Goal: Information Seeking & Learning: Learn about a topic

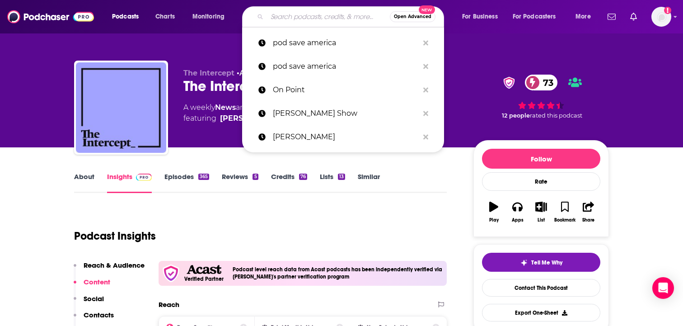
click at [286, 21] on input "Search podcasts, credits, & more..." at bounding box center [328, 16] width 123 height 14
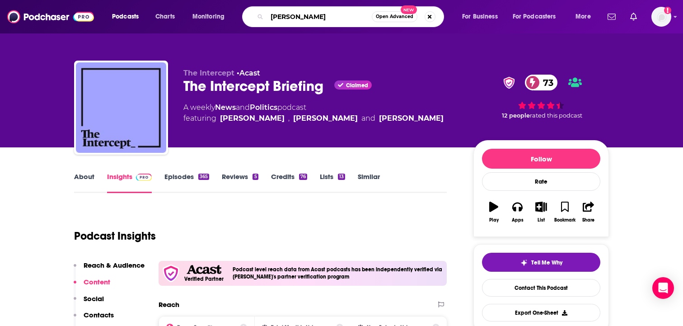
type input "[PERSON_NAME]"
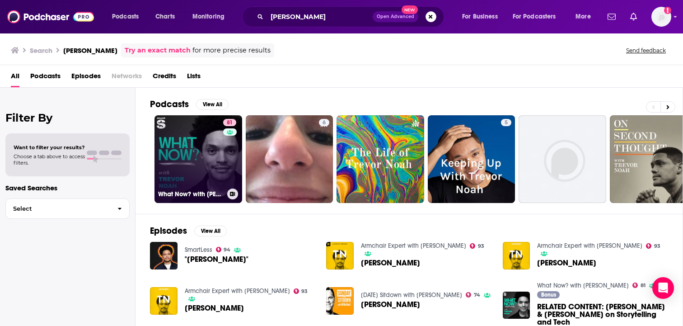
click at [195, 161] on link "81 What Now? with [PERSON_NAME]" at bounding box center [199, 159] width 88 height 88
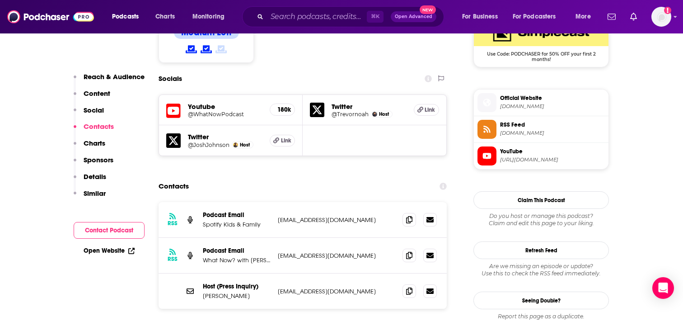
scroll to position [774, 0]
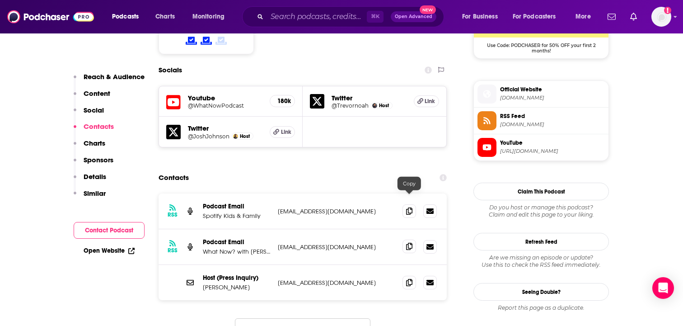
click at [411, 243] on icon at bounding box center [409, 246] width 6 height 7
click at [408, 243] on icon at bounding box center [409, 246] width 6 height 7
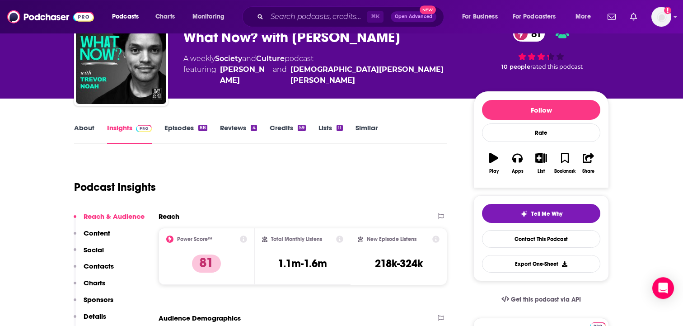
scroll to position [46, 0]
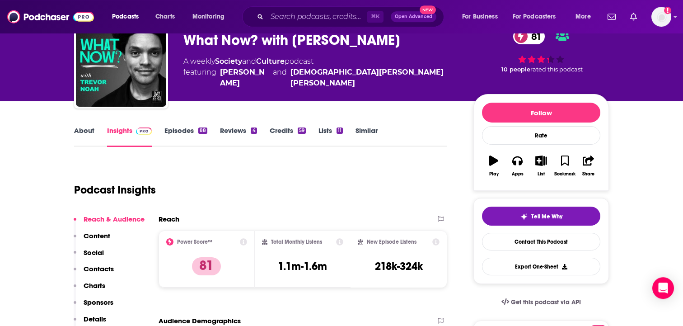
click at [286, 133] on link "Credits 59" at bounding box center [288, 136] width 36 height 21
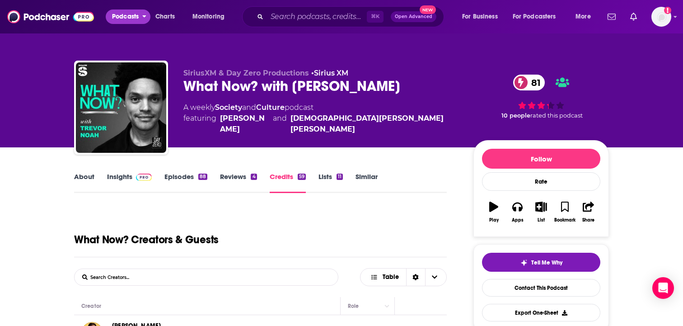
click at [131, 17] on span "Podcasts" at bounding box center [125, 16] width 27 height 13
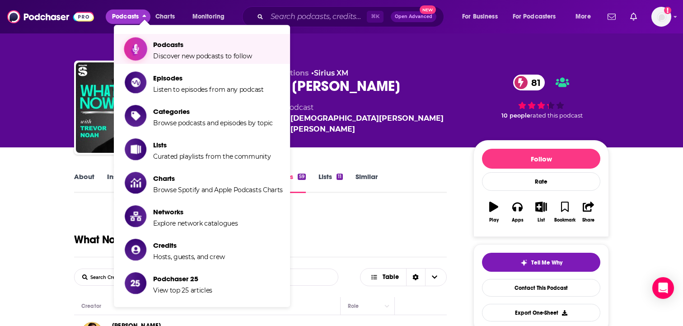
click at [159, 45] on span "Podcasts" at bounding box center [202, 44] width 99 height 9
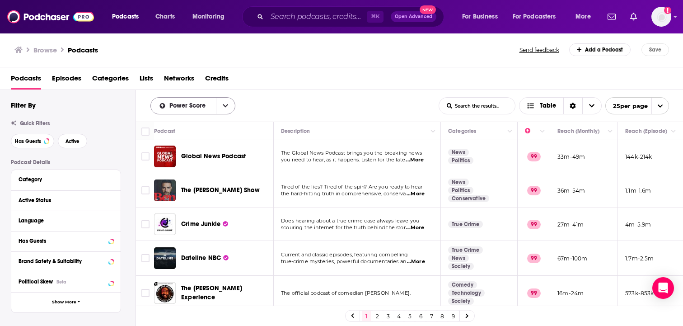
click at [226, 104] on icon "open menu" at bounding box center [225, 106] width 5 height 6
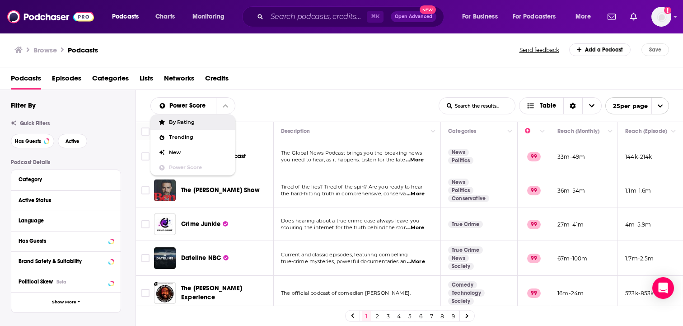
click at [216, 125] on div "By Rating" at bounding box center [192, 121] width 85 height 15
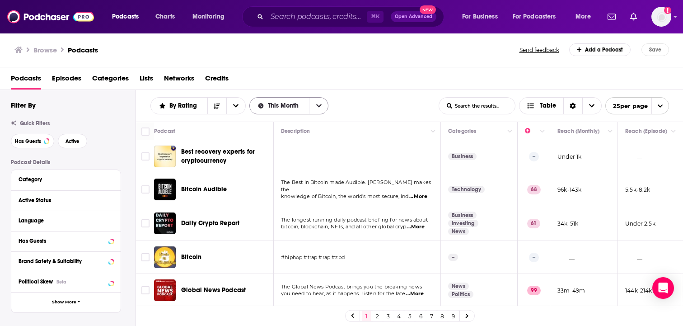
click at [326, 104] on button "open menu" at bounding box center [318, 106] width 19 height 16
click at [382, 112] on div "By Rating List Search Input Search the results... This Month This Week This Mon…" at bounding box center [294, 105] width 288 height 17
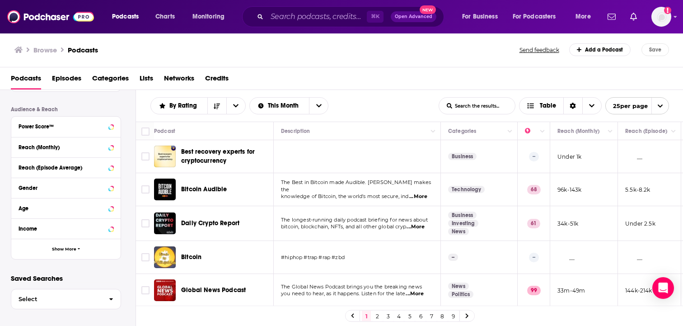
scroll to position [2, 0]
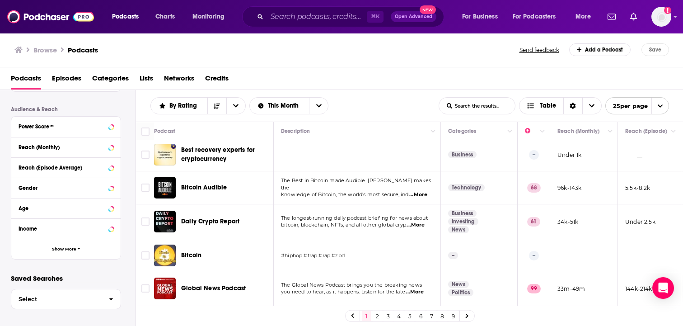
click at [119, 79] on span "Categories" at bounding box center [110, 80] width 37 height 19
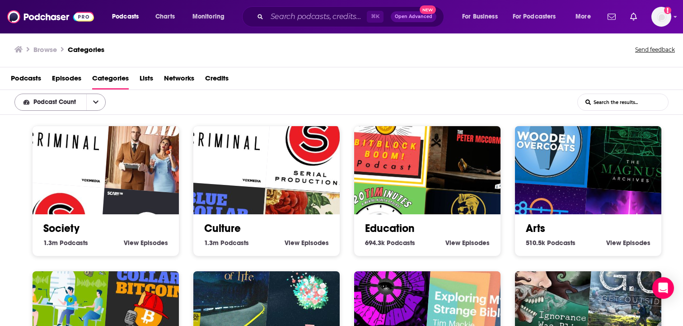
click at [94, 103] on icon "open menu" at bounding box center [95, 102] width 5 height 6
click at [171, 104] on div "Podcast Count Podcast Count List Search Input Search the results..." at bounding box center [341, 102] width 683 height 25
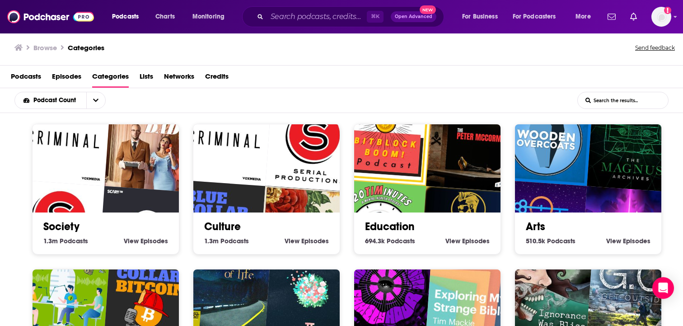
click at [303, 78] on div "Podcasts Episodes Categories Lists Networks Credits" at bounding box center [343, 78] width 665 height 19
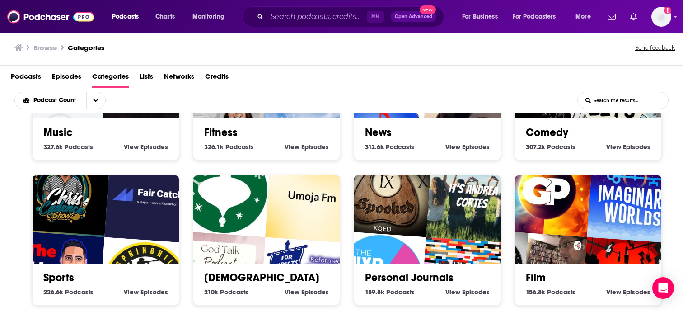
scroll to position [435, 0]
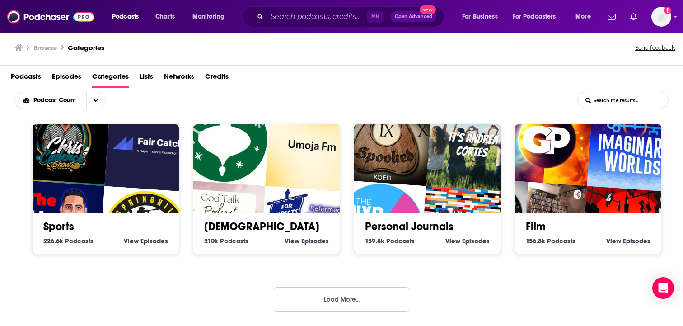
click at [374, 295] on button "Load More..." at bounding box center [342, 299] width 136 height 24
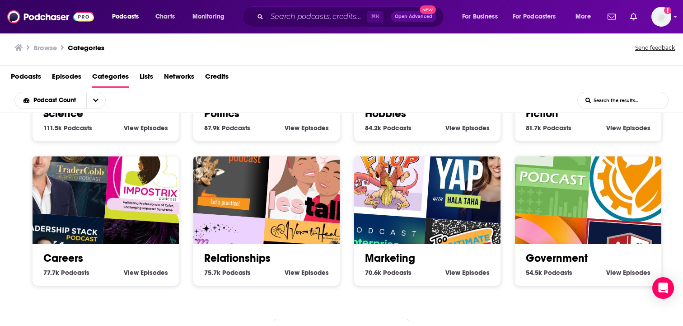
scroll to position [983, 0]
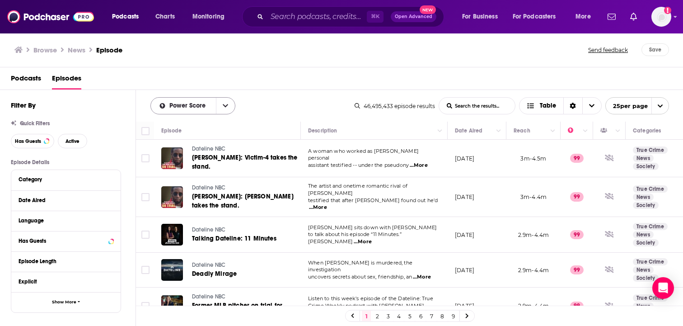
click at [227, 101] on button "open menu" at bounding box center [225, 106] width 19 height 16
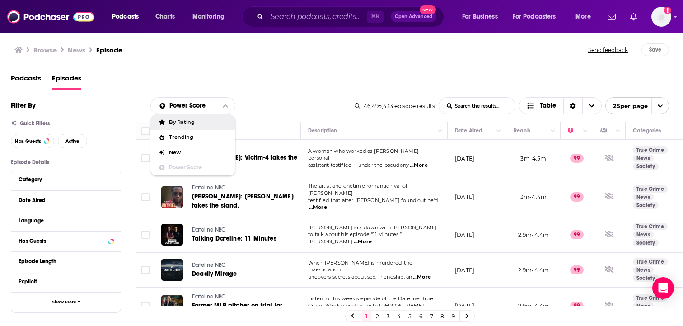
click at [213, 121] on span "By Rating" at bounding box center [198, 122] width 59 height 5
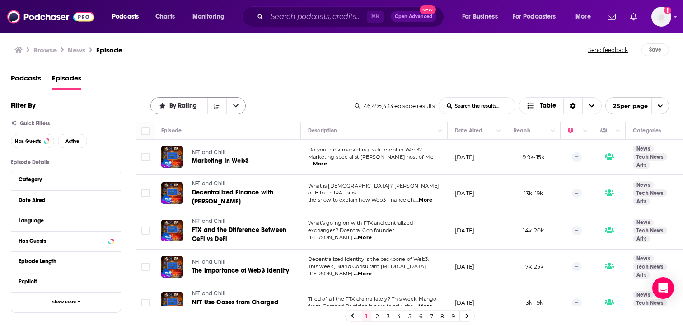
click at [235, 106] on icon "open menu" at bounding box center [235, 106] width 5 height 6
click at [219, 163] on div "Power Score" at bounding box center [197, 167] width 95 height 15
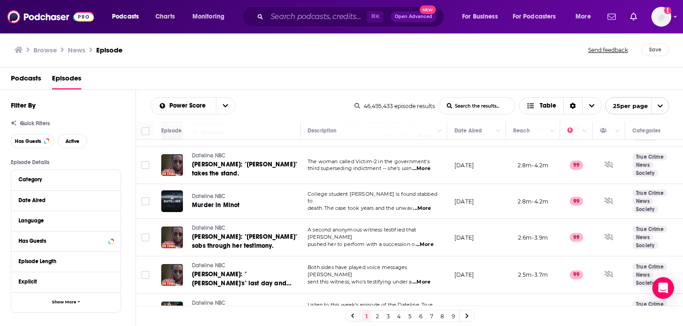
scroll to position [364, 0]
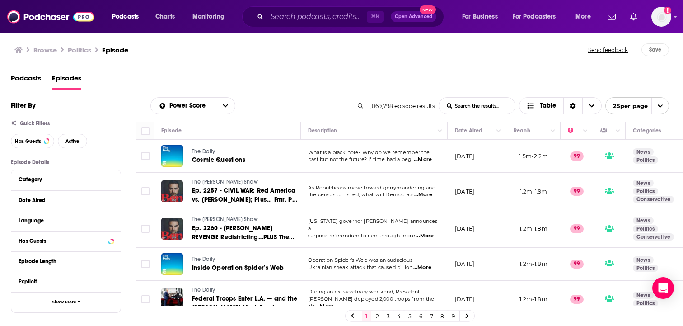
click at [430, 195] on span "...More" at bounding box center [423, 194] width 18 height 7
click at [400, 62] on div "Browse Politics Episode Send feedback Save" at bounding box center [342, 50] width 684 height 35
click at [223, 108] on icon "open menu" at bounding box center [225, 106] width 5 height 6
click at [31, 80] on span "Podcasts" at bounding box center [26, 80] width 30 height 19
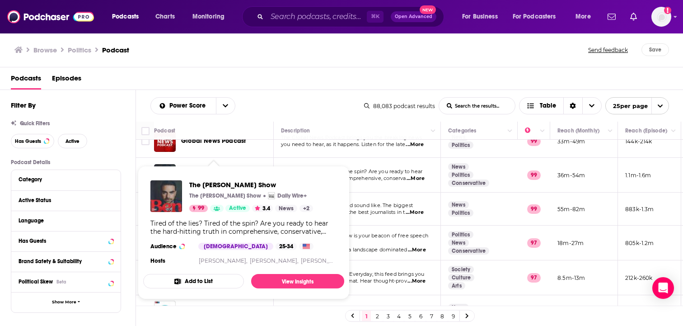
scroll to position [16, 0]
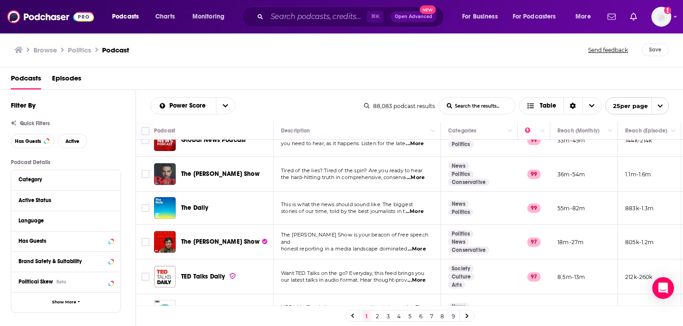
click at [264, 96] on div "Power Score List Search Input Search the results... Table 88,083 podcast result…" at bounding box center [410, 106] width 548 height 32
click at [286, 76] on div "Podcasts Episodes" at bounding box center [343, 80] width 665 height 19
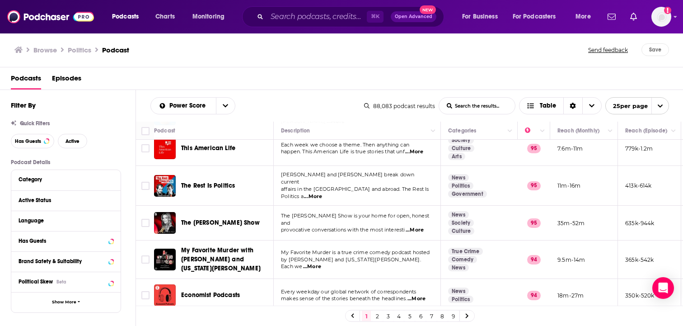
scroll to position [248, 0]
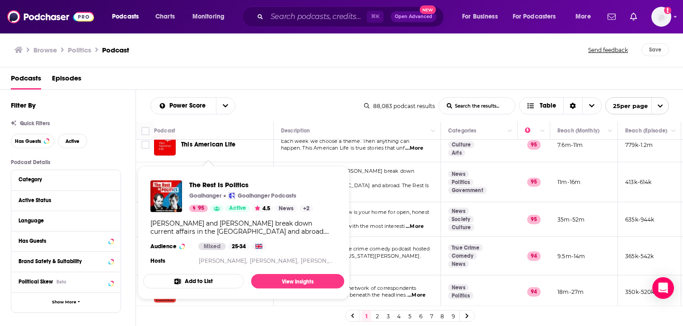
click at [271, 82] on div "Podcasts Episodes" at bounding box center [343, 80] width 665 height 19
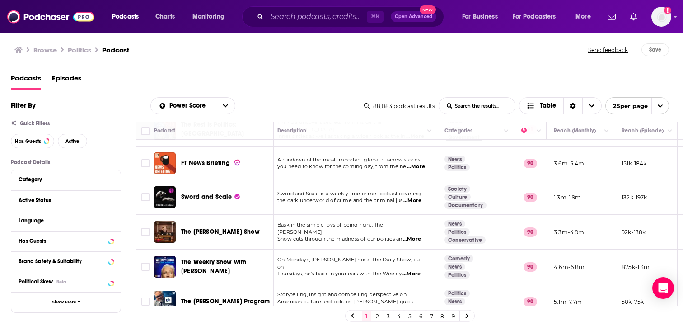
scroll to position [693, 3]
click at [376, 315] on link "2" at bounding box center [377, 315] width 9 height 11
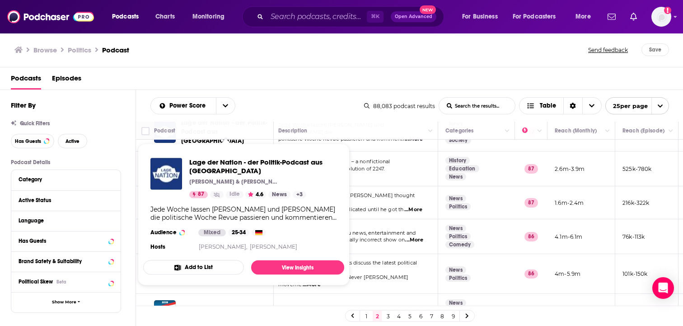
scroll to position [342, 3]
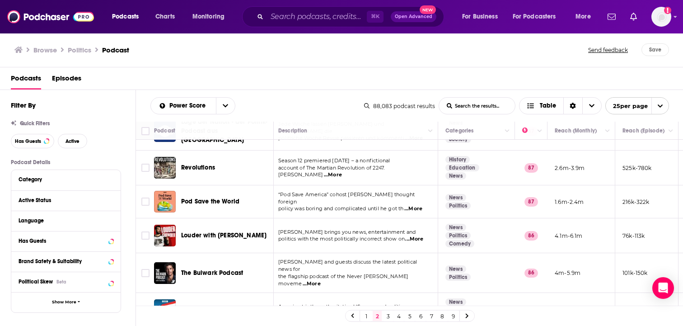
click at [276, 70] on div "Podcasts Episodes" at bounding box center [342, 78] width 684 height 23
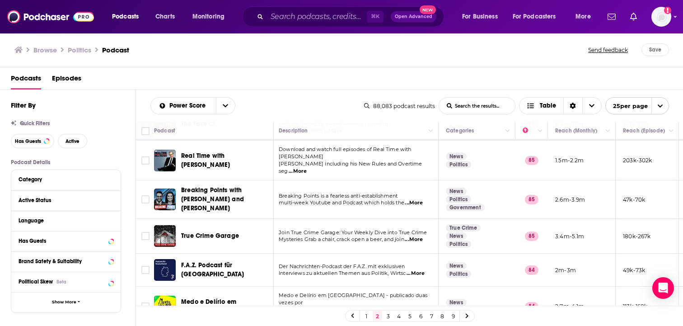
scroll to position [686, 2]
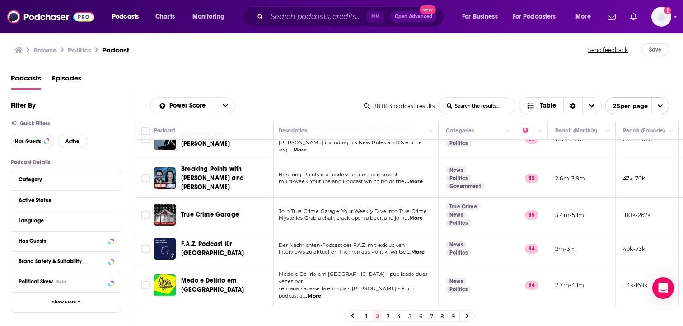
click at [387, 315] on link "3" at bounding box center [388, 315] width 9 height 11
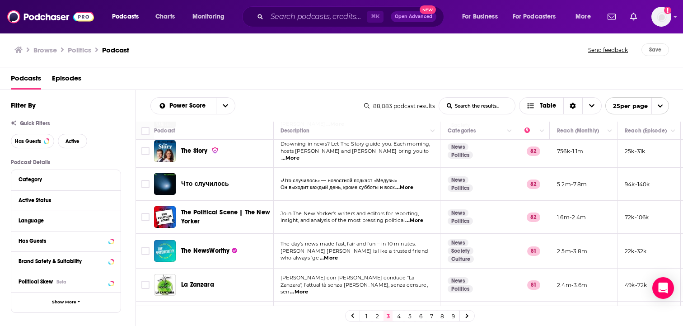
scroll to position [679, 0]
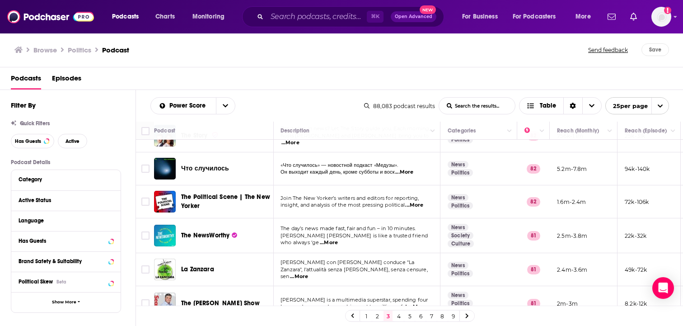
click at [400, 315] on link "4" at bounding box center [398, 315] width 9 height 11
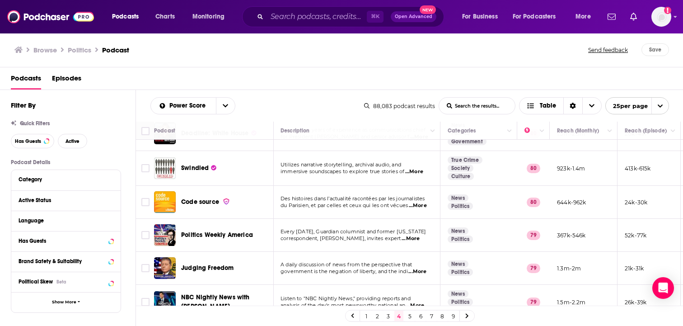
scroll to position [680, 0]
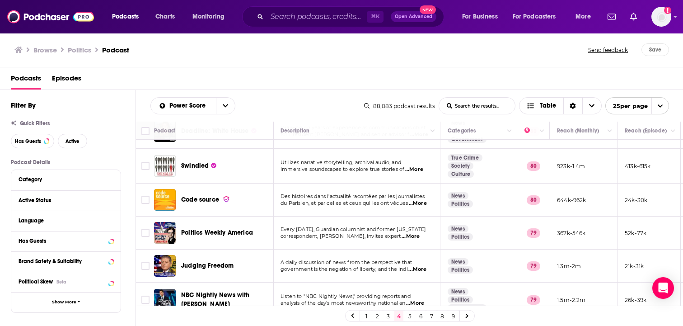
click at [409, 317] on link "5" at bounding box center [409, 315] width 9 height 11
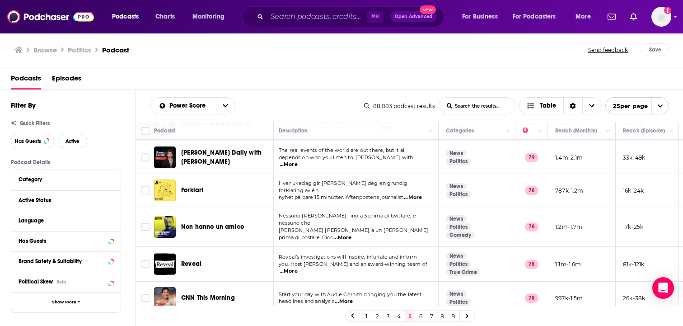
scroll to position [677, 1]
click at [346, 298] on span "...More" at bounding box center [345, 301] width 18 height 7
click at [421, 317] on link "6" at bounding box center [420, 315] width 9 height 11
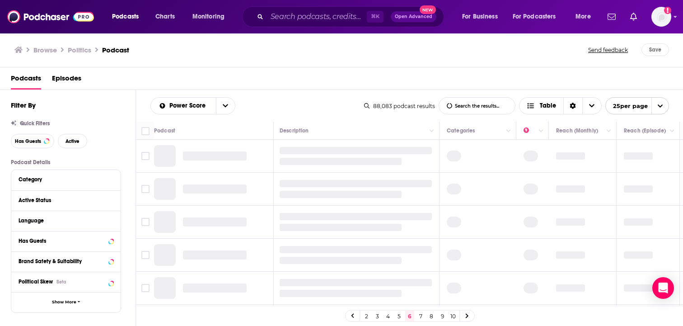
scroll to position [0, 1]
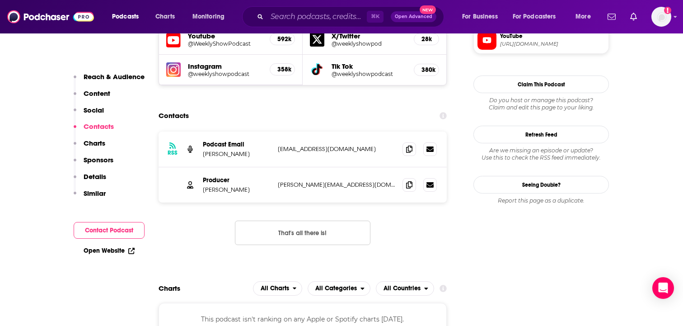
scroll to position [872, 0]
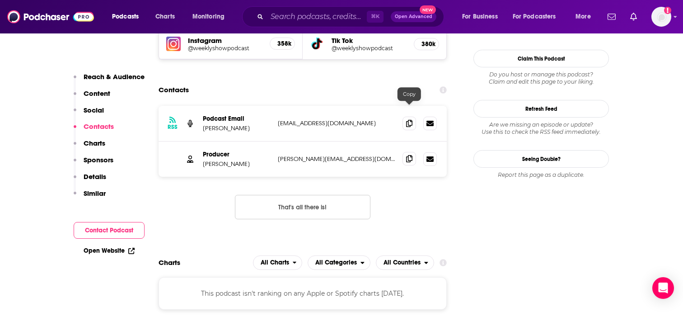
click at [410, 155] on icon at bounding box center [409, 158] width 6 height 7
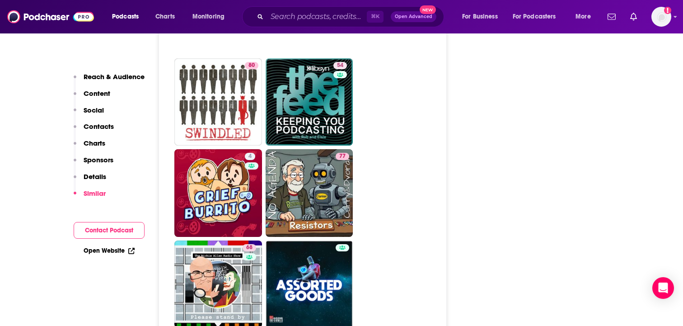
scroll to position [4405, 0]
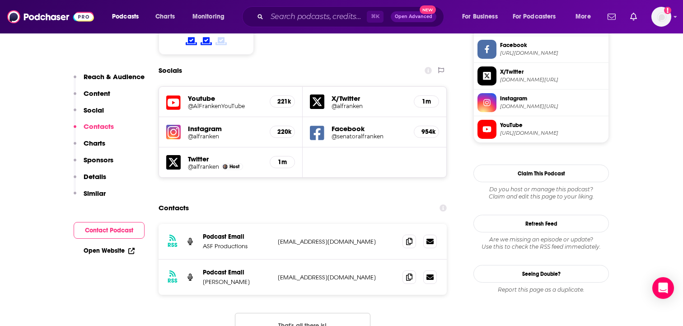
scroll to position [787, 0]
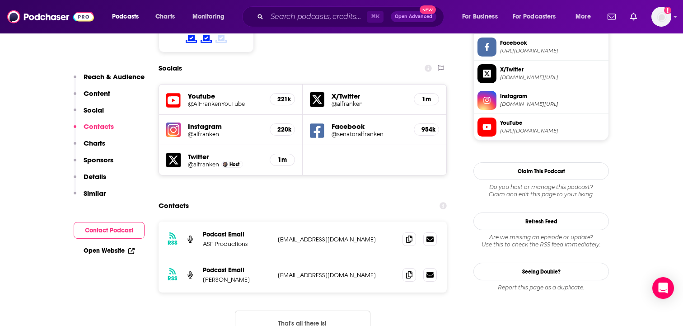
click at [311, 310] on button "That's all there is!" at bounding box center [303, 322] width 136 height 24
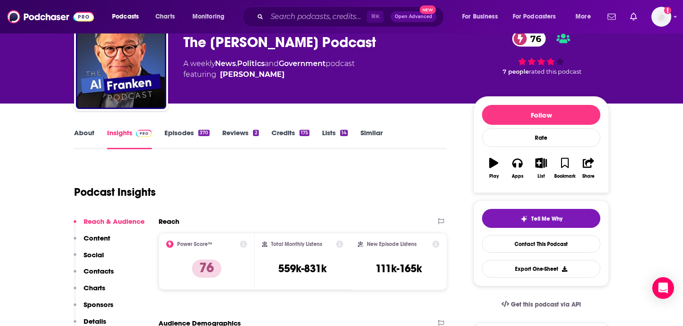
scroll to position [0, 0]
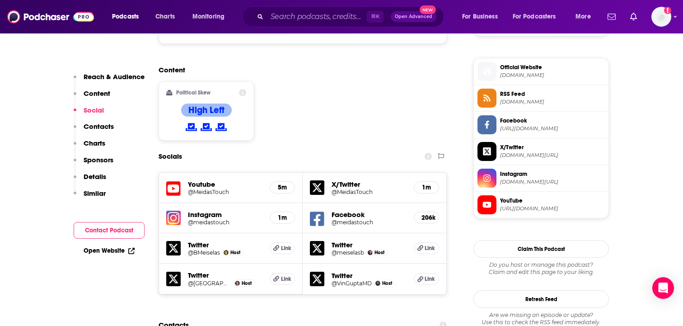
scroll to position [719, 0]
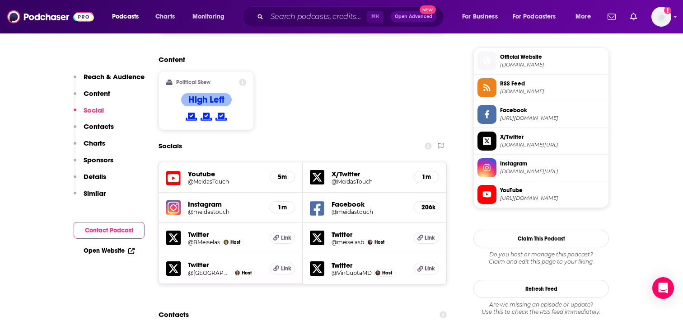
click at [129, 126] on div "Reach & Audience Content Social Contacts Charts Sponsors Details Similar" at bounding box center [109, 138] width 71 height 133
click at [103, 127] on p "Contacts" at bounding box center [99, 126] width 30 height 9
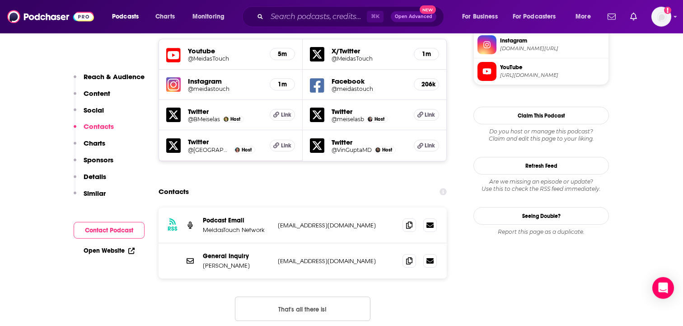
scroll to position [843, 0]
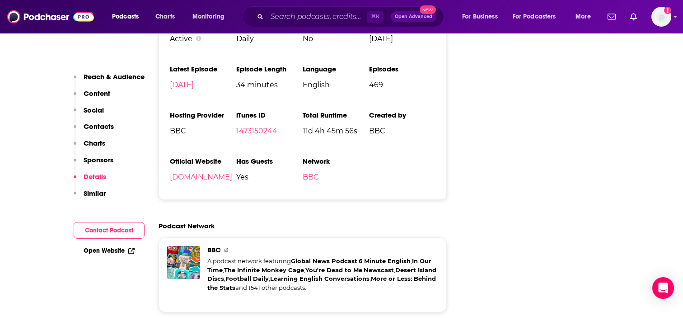
scroll to position [1680, 0]
